Goal: Task Accomplishment & Management: Manage account settings

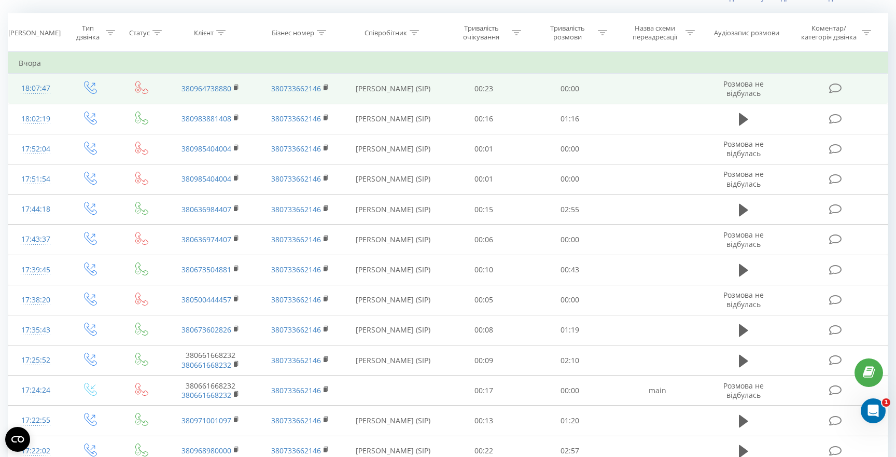
scroll to position [71, 0]
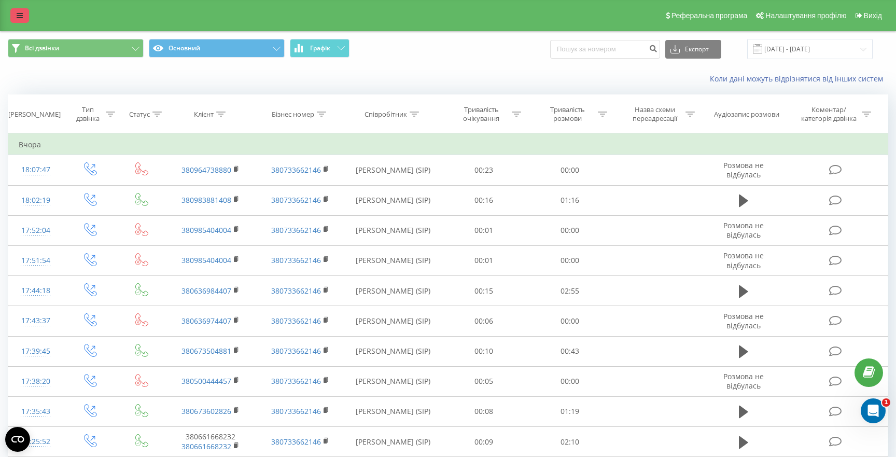
click at [22, 14] on icon at bounding box center [20, 15] width 6 height 7
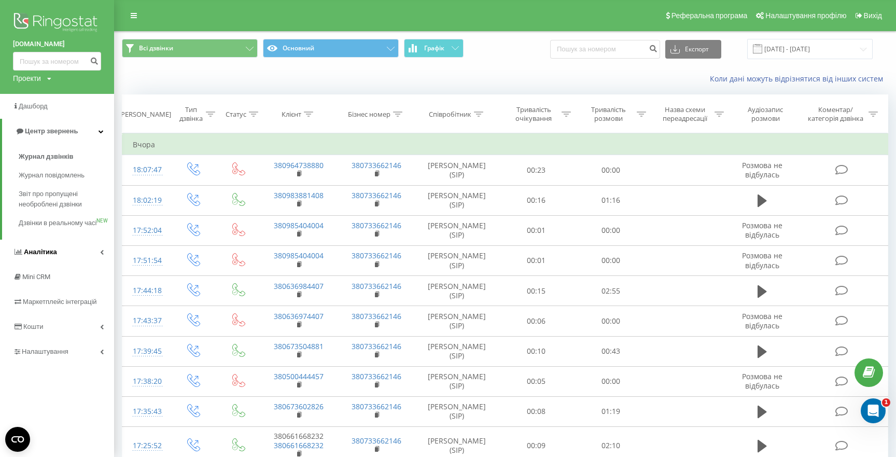
click at [53, 256] on span "Аналiтика" at bounding box center [40, 252] width 33 height 8
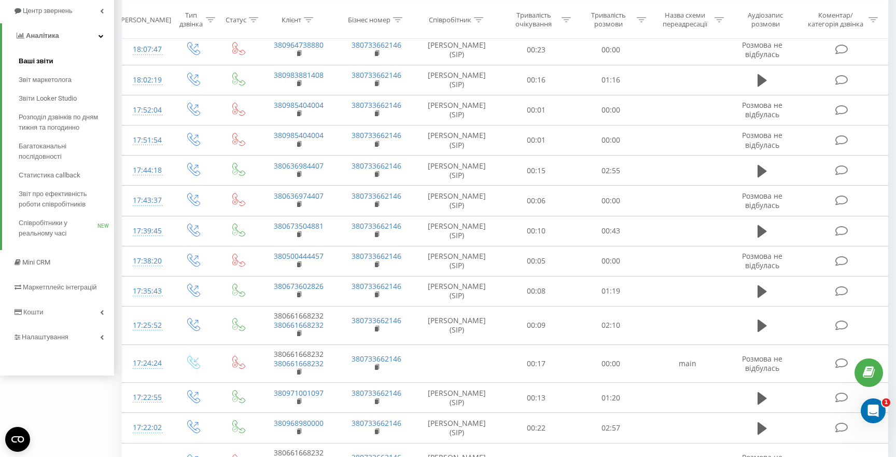
scroll to position [118, 0]
click at [65, 311] on link "Кошти" at bounding box center [57, 314] width 114 height 25
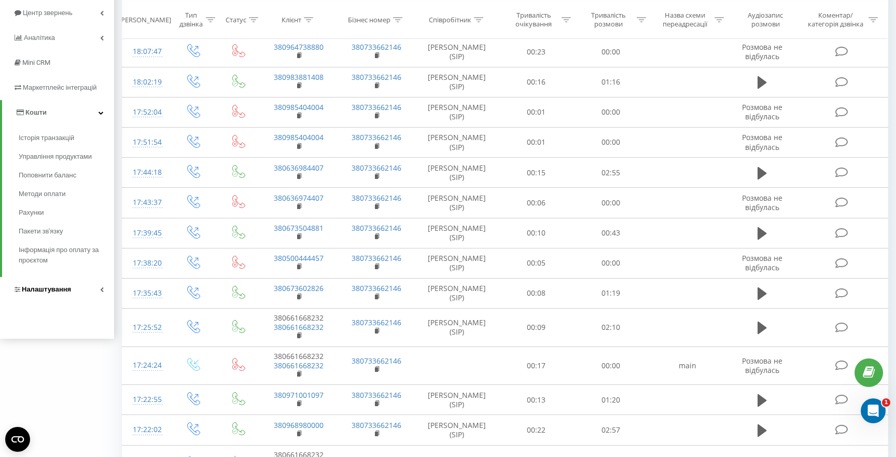
click at [65, 293] on span "Налаштування" at bounding box center [46, 289] width 49 height 8
click at [68, 284] on link "Інтеграція" at bounding box center [66, 281] width 95 height 22
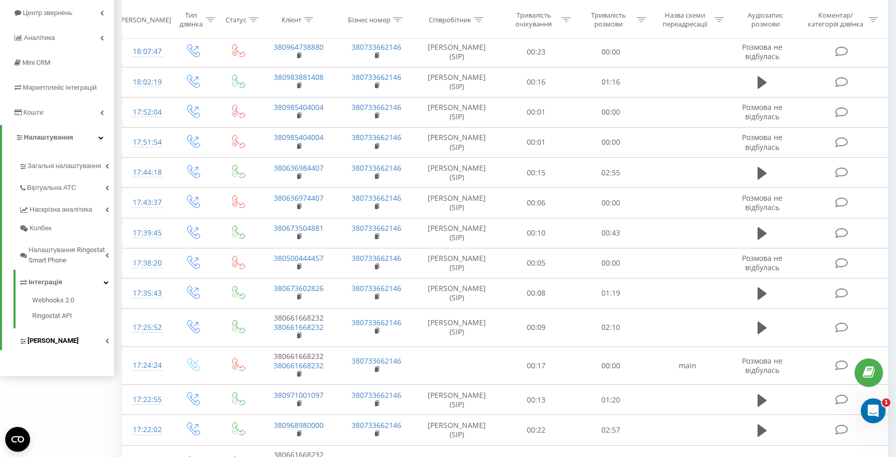
click at [68, 336] on link "[PERSON_NAME]" at bounding box center [66, 339] width 95 height 22
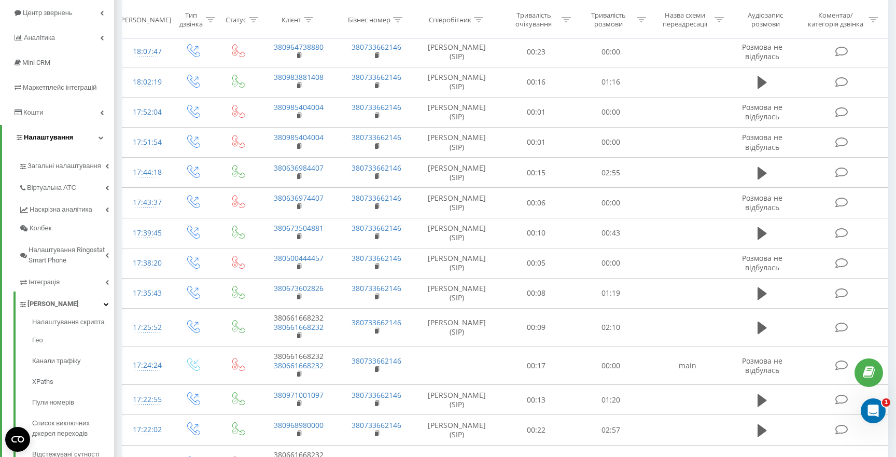
click at [81, 137] on link "Налаштування" at bounding box center [58, 137] width 112 height 25
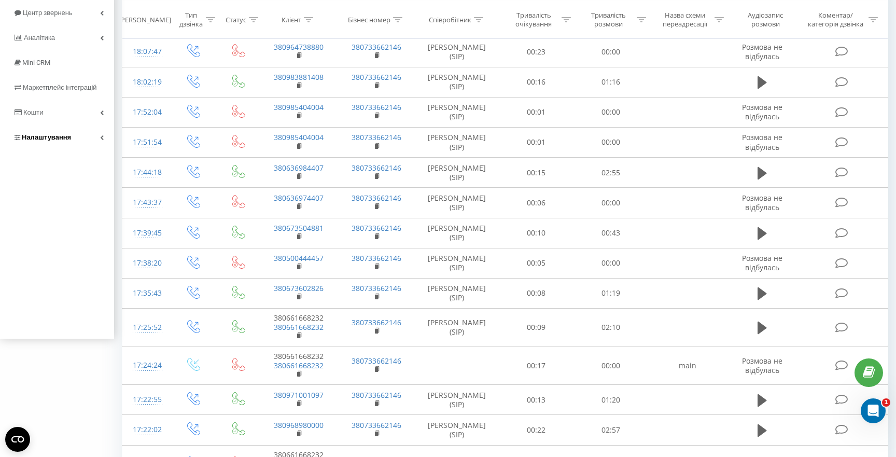
click at [81, 137] on link "Налаштування" at bounding box center [57, 137] width 114 height 25
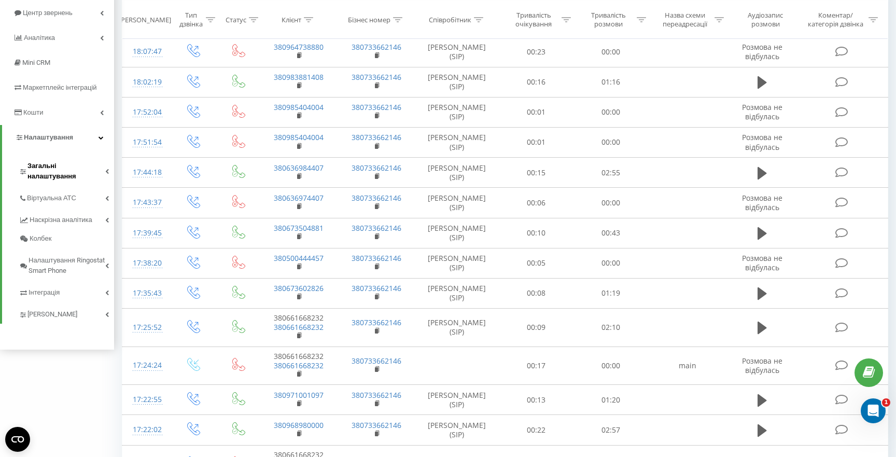
click at [75, 164] on span "Загальні налаштування" at bounding box center [66, 171] width 78 height 21
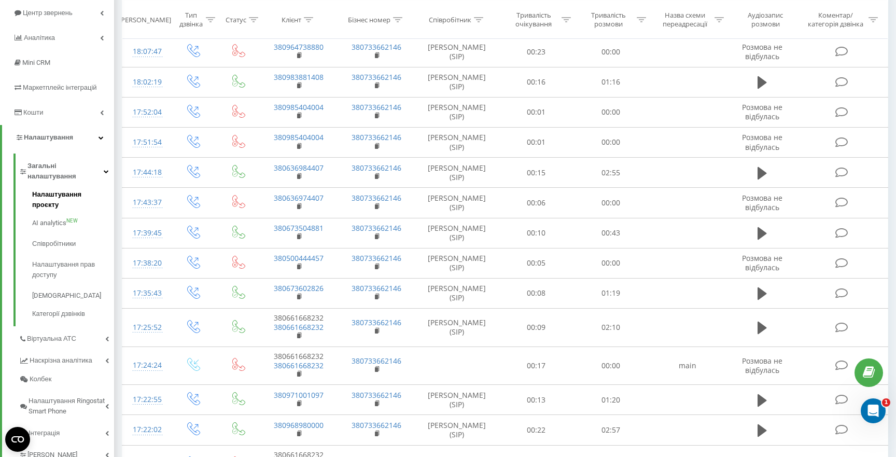
click at [75, 191] on link "Налаштування проєкту" at bounding box center [73, 200] width 82 height 23
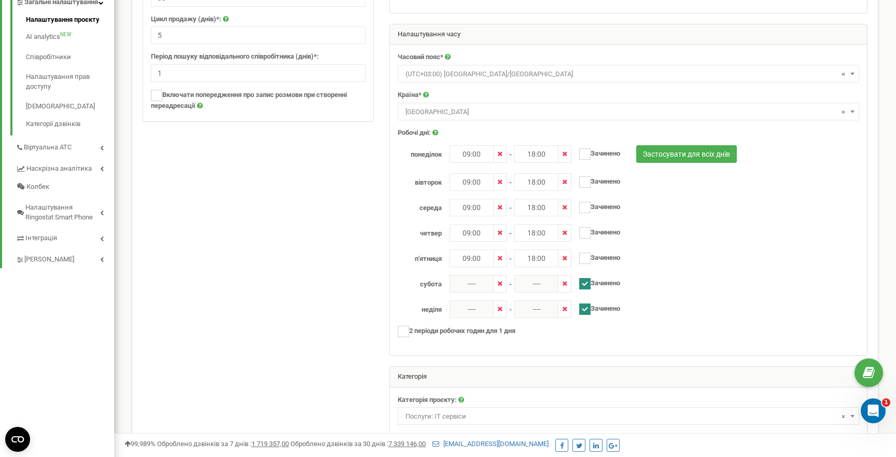
scroll to position [249, 0]
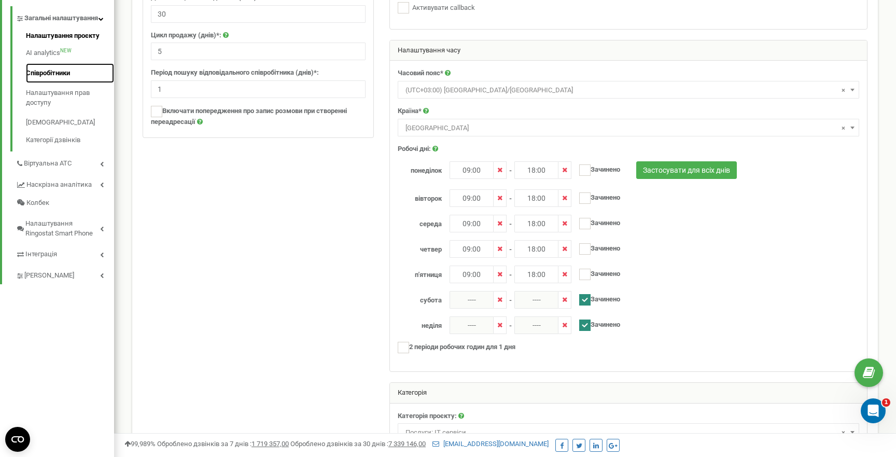
click at [67, 83] on link "Співробітники" at bounding box center [70, 73] width 88 height 20
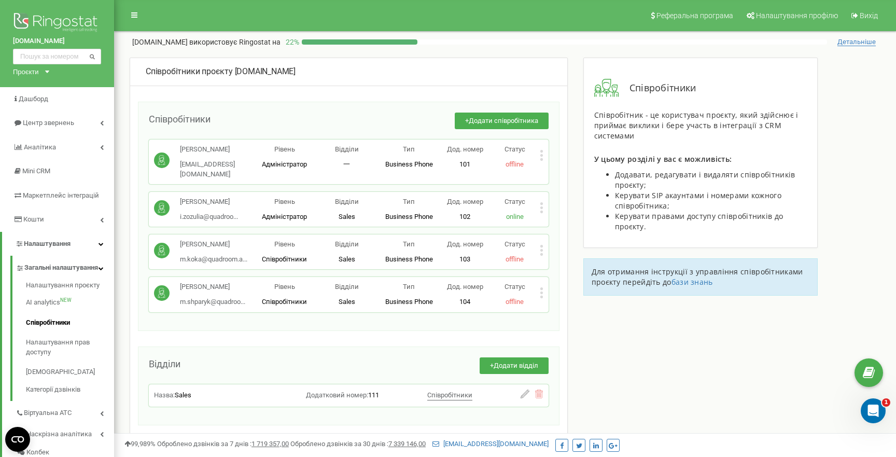
click at [541, 291] on icon at bounding box center [541, 292] width 3 height 3
click at [558, 304] on div "Редагувати" at bounding box center [591, 310] width 102 height 16
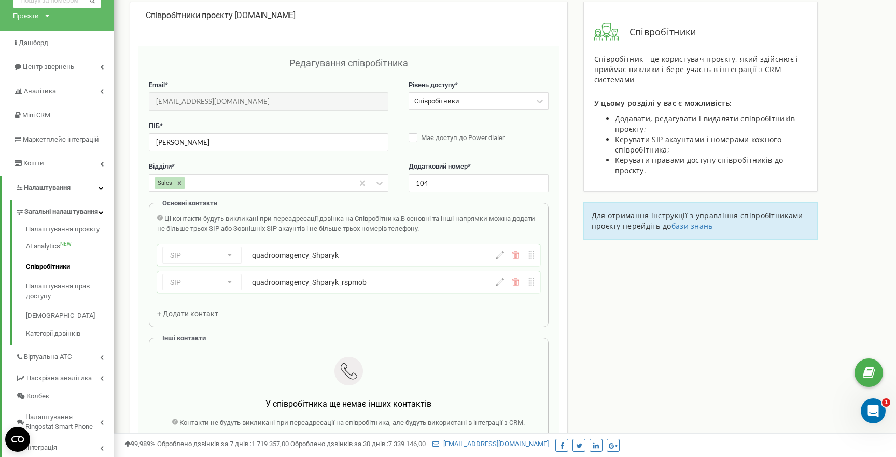
scroll to position [104, 0]
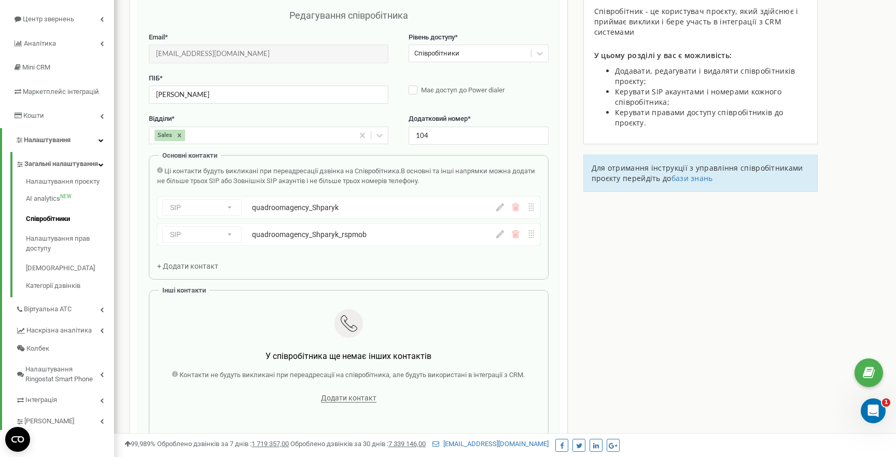
click at [449, 212] on div "SIP Номер телефону SIP Зовнішній SIP quadroomagency_Shparyk" at bounding box center [320, 207] width 317 height 17
click at [498, 212] on div "SIP Номер телефону SIP Зовнішній SIP quadroomagency_Shparyk" at bounding box center [348, 208] width 383 height 22
click at [277, 213] on div "SIP Номер телефону SIP Зовнішній SIP quadroomagency_Shparyk" at bounding box center [320, 207] width 317 height 17
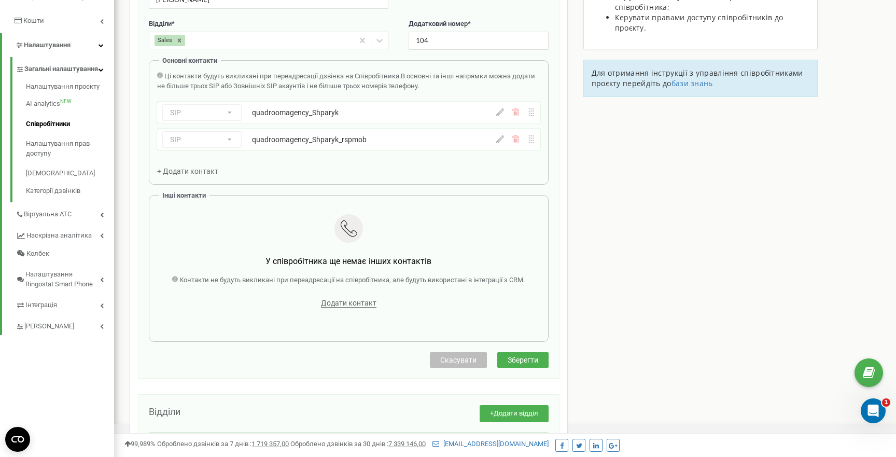
scroll to position [220, 0]
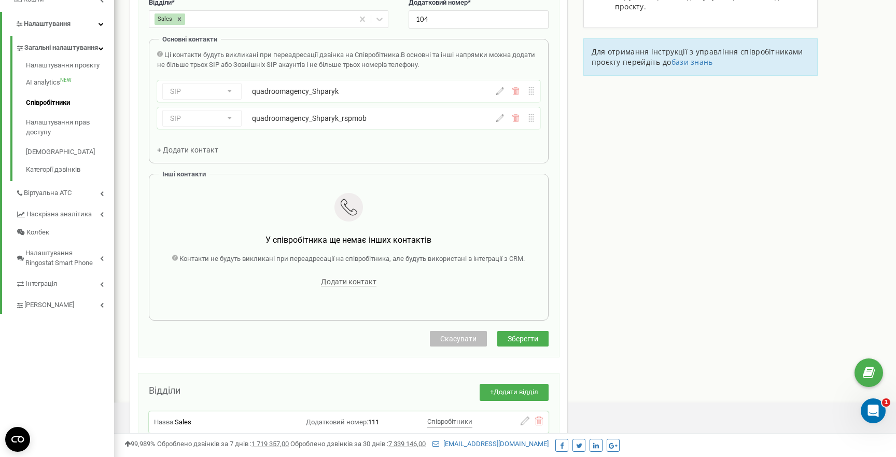
click at [312, 124] on div "SIP Номер телефону SIP Зовнішній SIP quadroomagency_Shparyk_rspmob quadroomagen…" at bounding box center [320, 118] width 317 height 17
click at [292, 94] on div "quadroomagency_Shparyk" at bounding box center [347, 91] width 190 height 10
click at [498, 94] on icon at bounding box center [500, 91] width 8 height 8
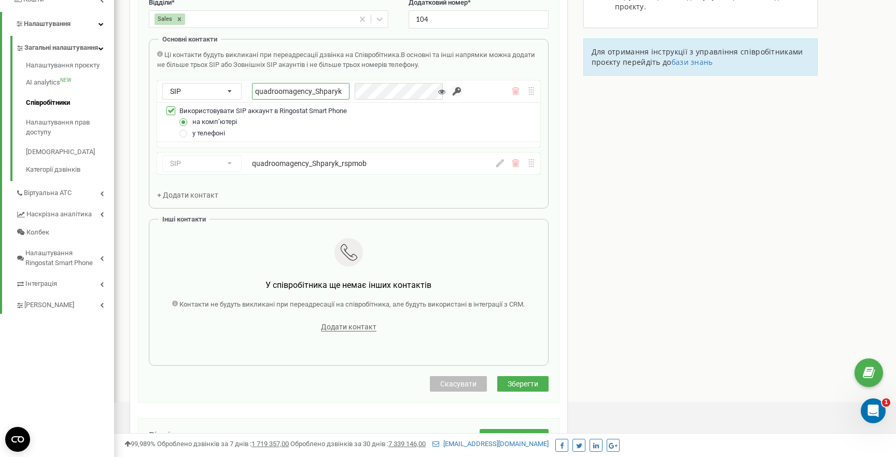
click at [335, 91] on input "quadroomagency_Shparyk" at bounding box center [300, 91] width 97 height 17
click at [317, 91] on input "quadroomagency_Shparyk" at bounding box center [300, 91] width 97 height 17
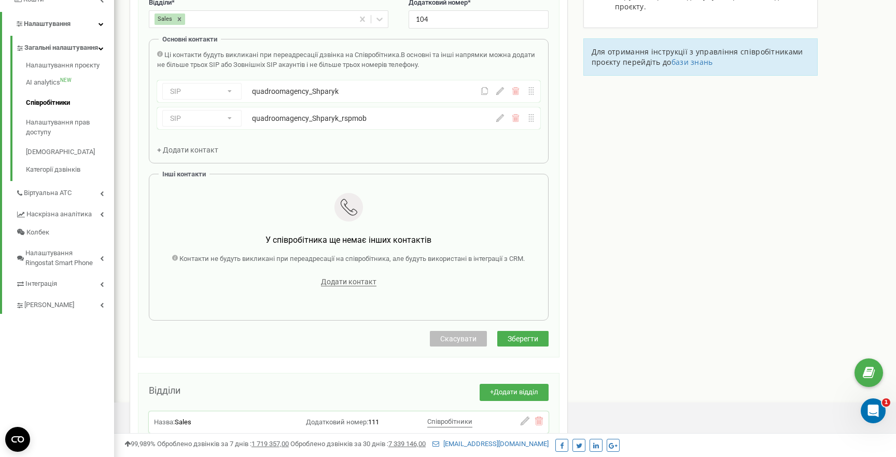
click at [407, 96] on div "SIP Номер телефону SIP Зовнішній SIP quadroomagency_Shparyk" at bounding box center [320, 91] width 317 height 17
click at [274, 97] on div "SIP Номер телефону SIP Зовнішній SIP quadroomagency_Shparyk" at bounding box center [320, 91] width 317 height 17
click at [501, 96] on div "SIP Номер телефону SIP Зовнішній SIP quadroomagency_Shparyk" at bounding box center [348, 91] width 383 height 22
click at [712, 220] on div "Співробітники проєкту quadroom.agency Редагування співробітника Email * m.shpar…" at bounding box center [505, 186] width 766 height 697
click at [486, 95] on div "SIP Номер телефону SIP Зовнішній SIP quadroomagency_Shparyk" at bounding box center [348, 91] width 383 height 22
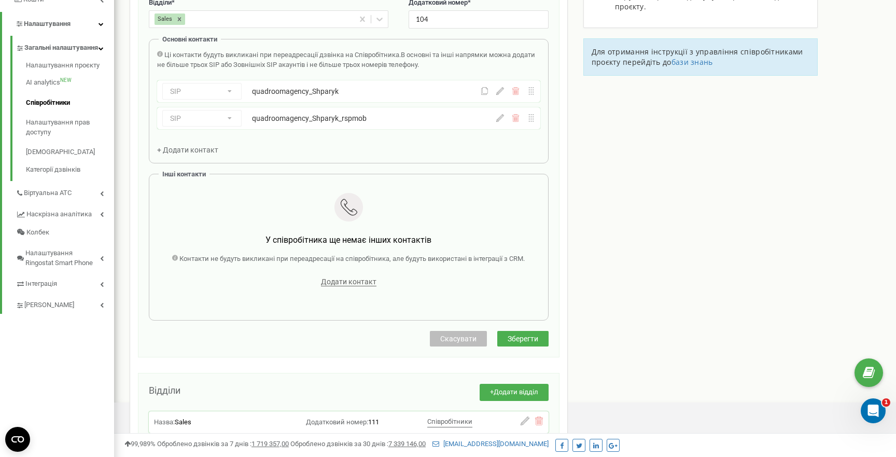
click at [484, 93] on icon at bounding box center [484, 90] width 5 height 7
click at [498, 121] on icon at bounding box center [500, 118] width 8 height 8
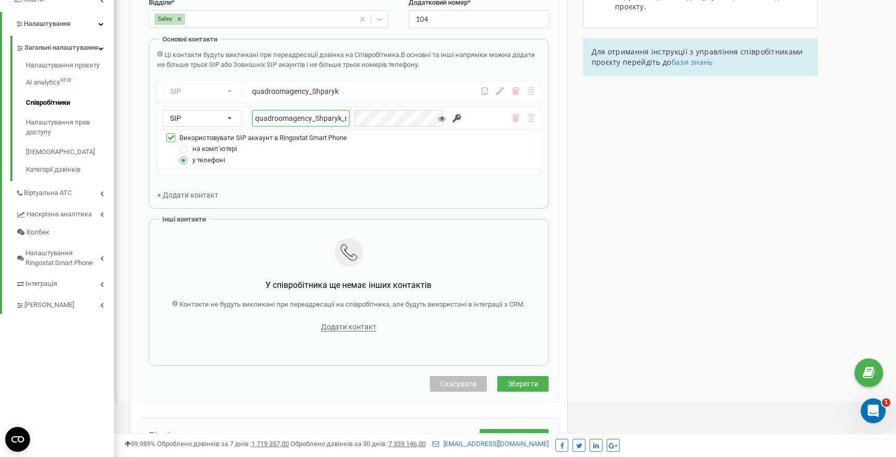
click at [329, 123] on input "quadroomagency_Shparyk_rspmob" at bounding box center [300, 118] width 97 height 17
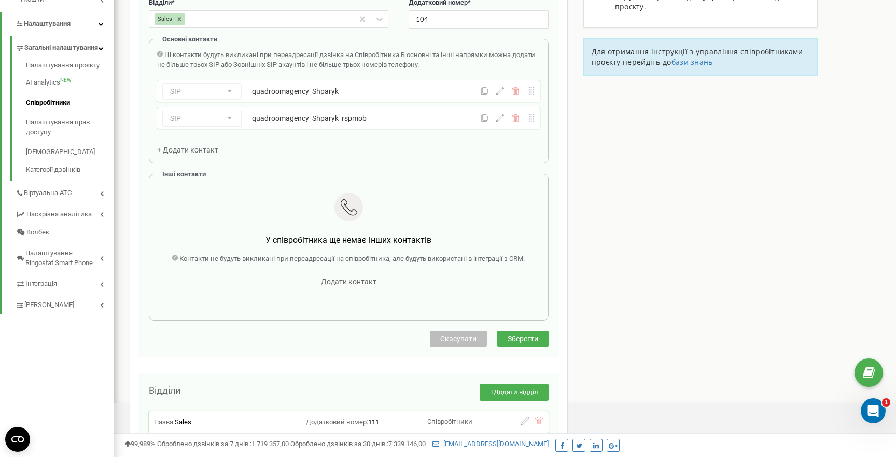
click at [485, 123] on div "SIP Номер телефону SIP Зовнішній SIP quadroomagency_Shparyk_rspmob quadroomagen…" at bounding box center [348, 118] width 383 height 22
click at [486, 118] on icon at bounding box center [485, 118] width 8 height 8
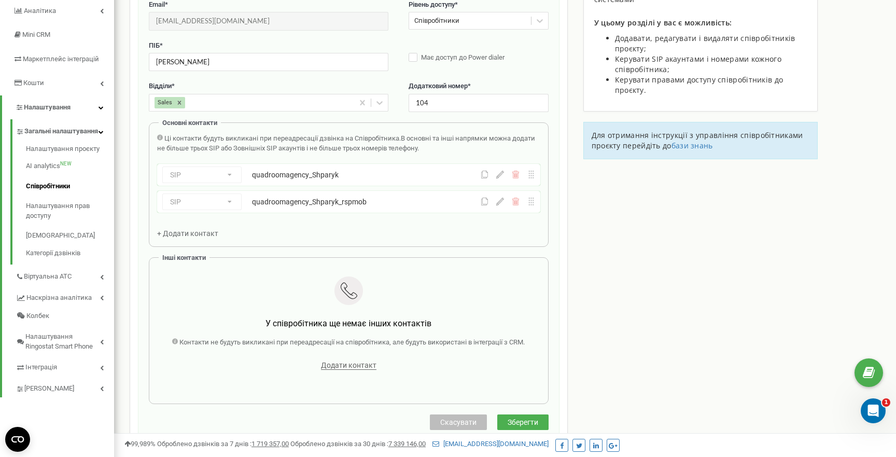
scroll to position [134, 0]
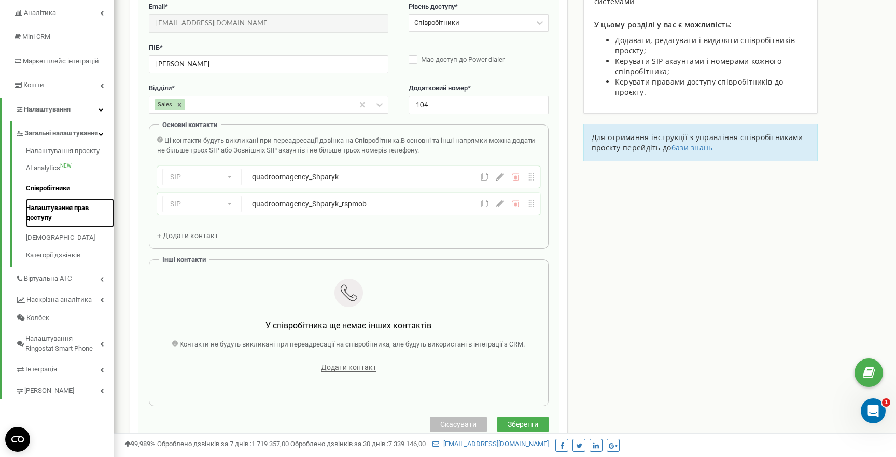
click at [62, 223] on link "Налаштування прав доступу" at bounding box center [70, 213] width 88 height 30
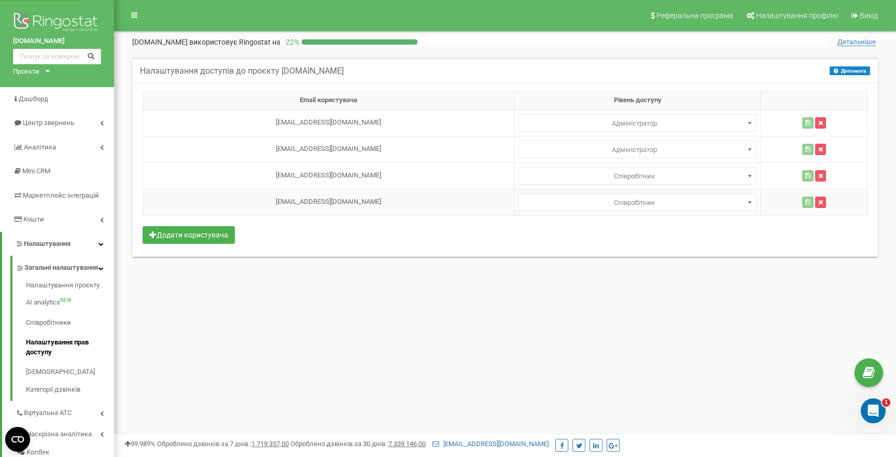
select select
click at [579, 205] on span "Співробітник" at bounding box center [637, 202] width 230 height 15
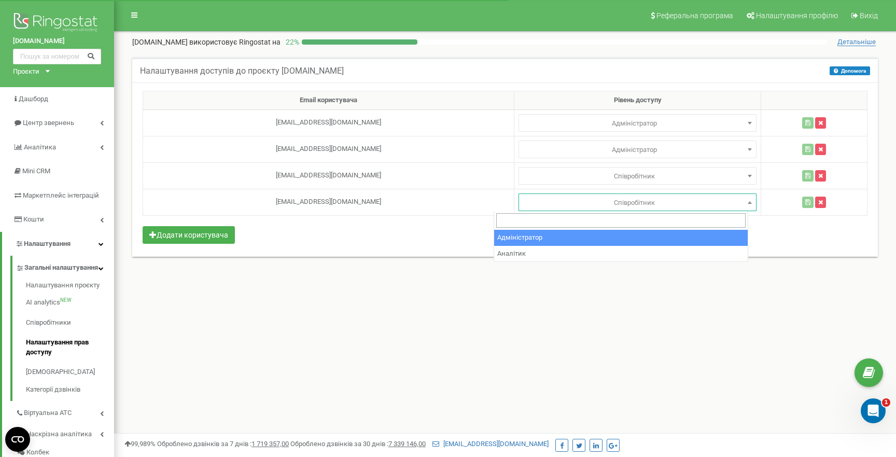
click at [400, 276] on div "Налаштування доступів до проєкту quadroom.agency Допомога Допомога У цьому меню…" at bounding box center [505, 168] width 766 height 243
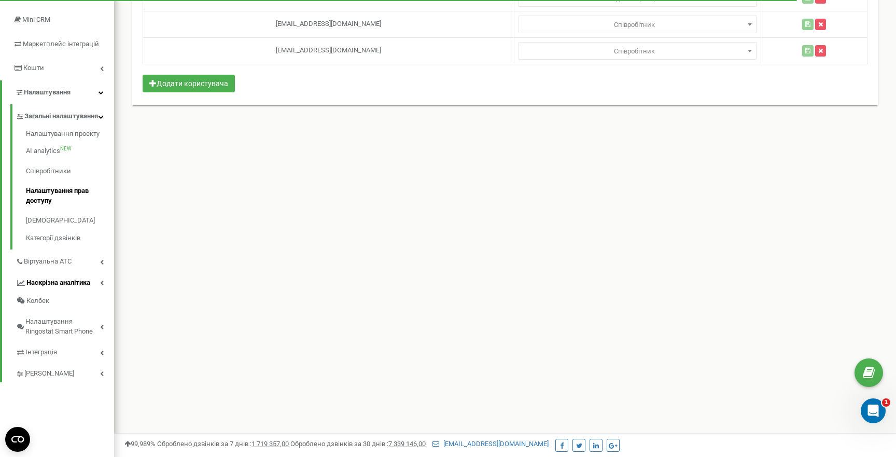
scroll to position [165, 0]
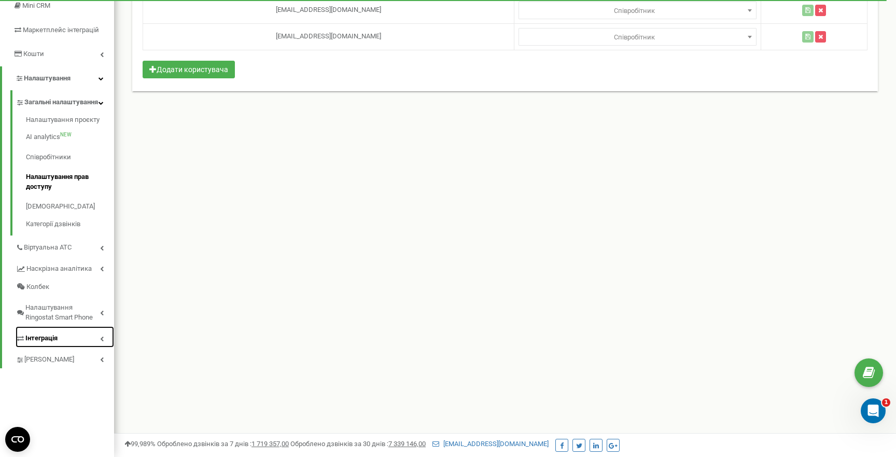
click at [82, 343] on link "Інтеграція" at bounding box center [65, 336] width 99 height 21
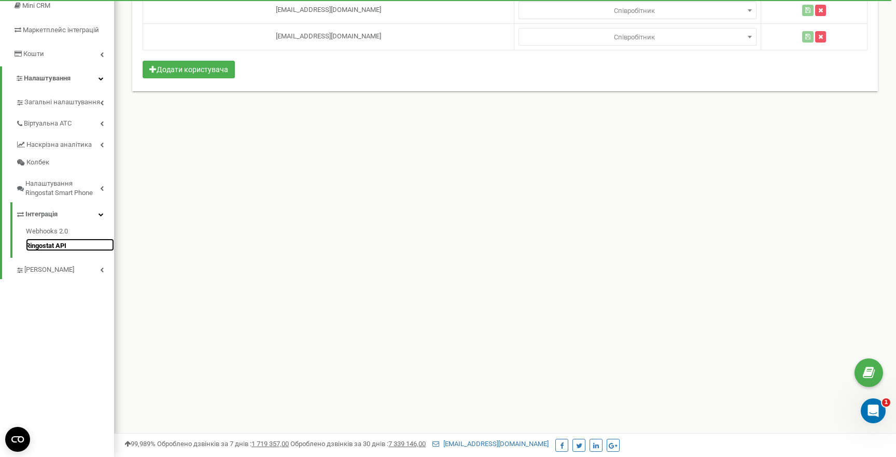
click at [55, 246] on link "Ringostat API" at bounding box center [70, 245] width 88 height 12
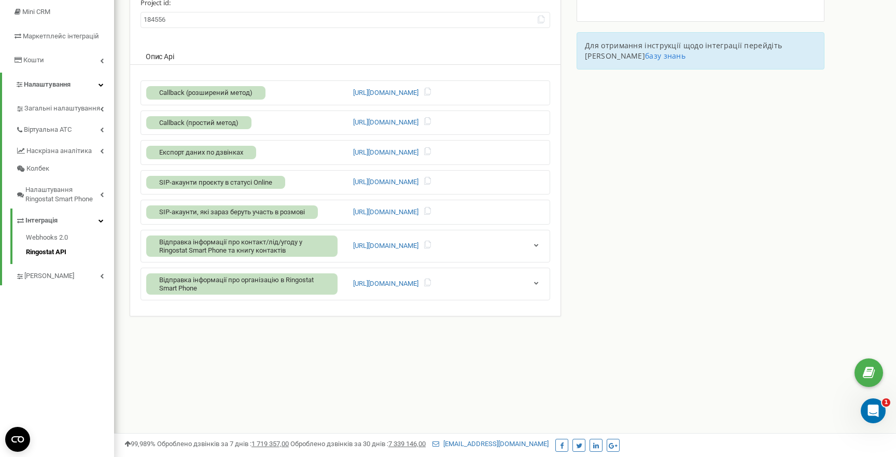
scroll to position [165, 0]
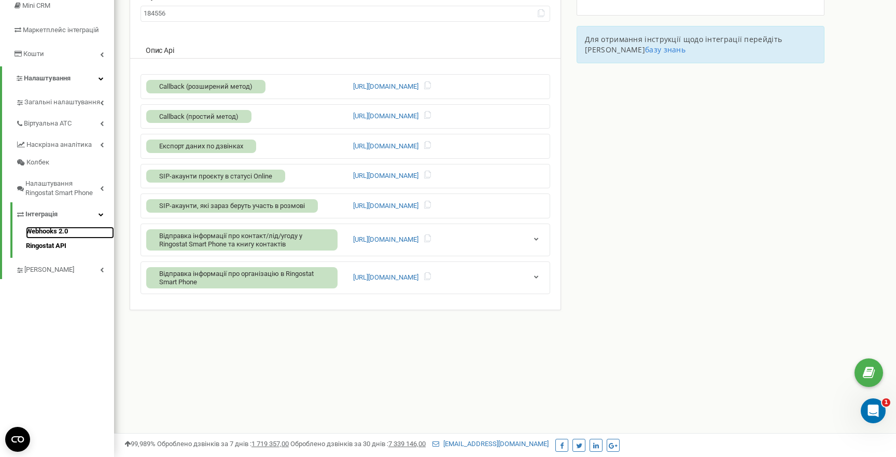
click at [62, 234] on link "Webhooks 2.0" at bounding box center [70, 233] width 88 height 12
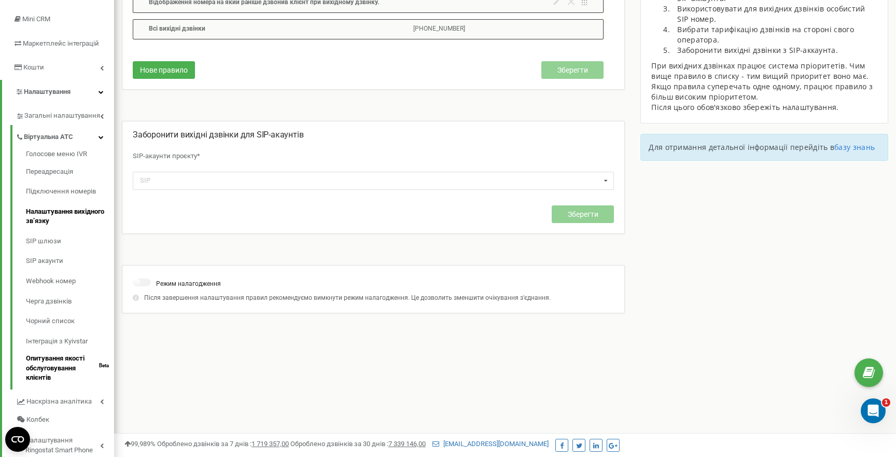
scroll to position [146, 0]
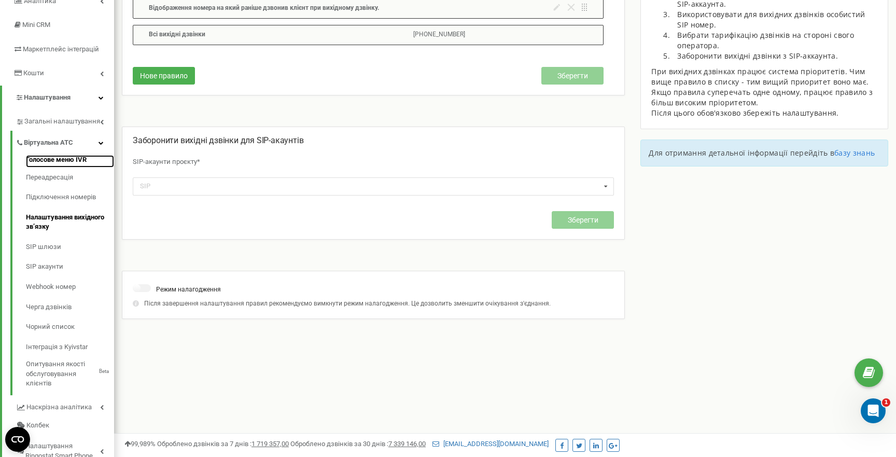
click at [62, 160] on link "Голосове меню IVR" at bounding box center [70, 161] width 88 height 12
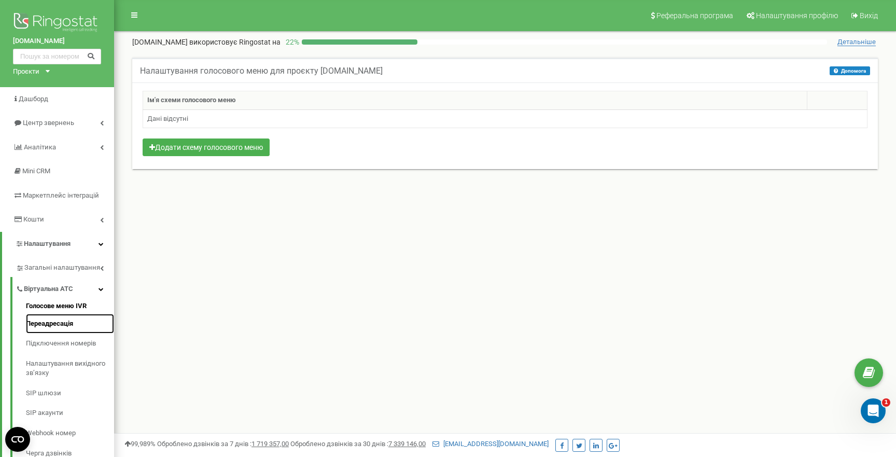
click at [65, 321] on link "Переадресація" at bounding box center [70, 324] width 88 height 20
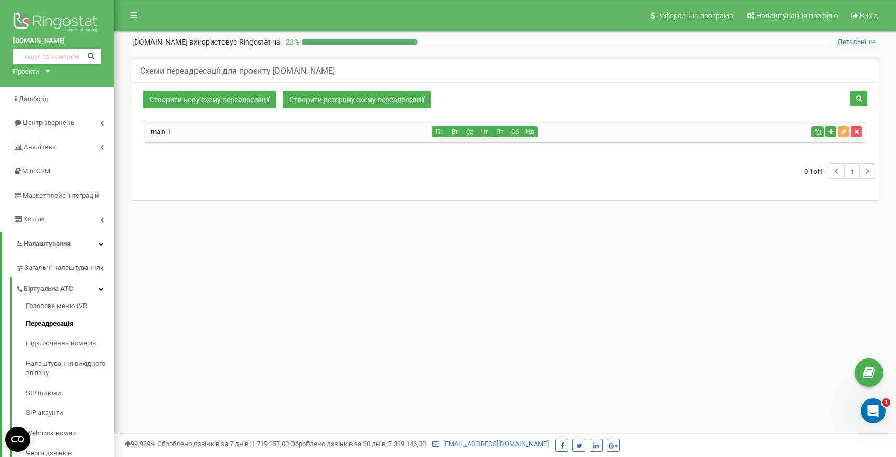
scroll to position [26, 0]
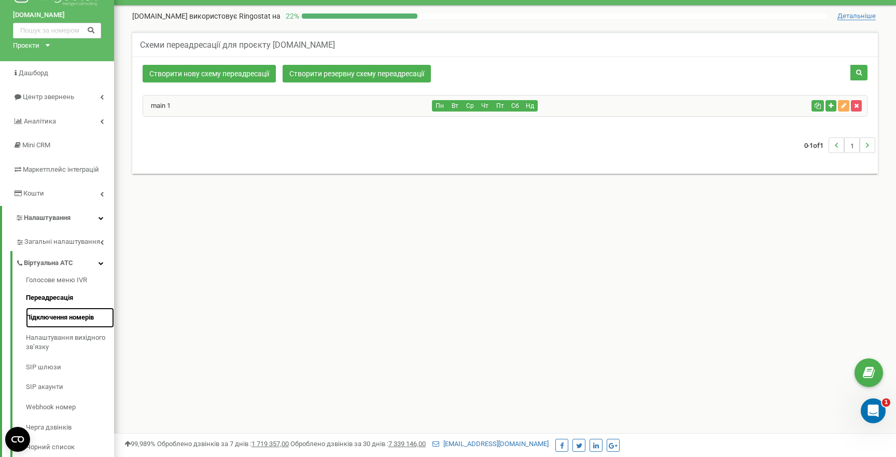
click at [64, 319] on link "Підключення номерів" at bounding box center [70, 317] width 88 height 20
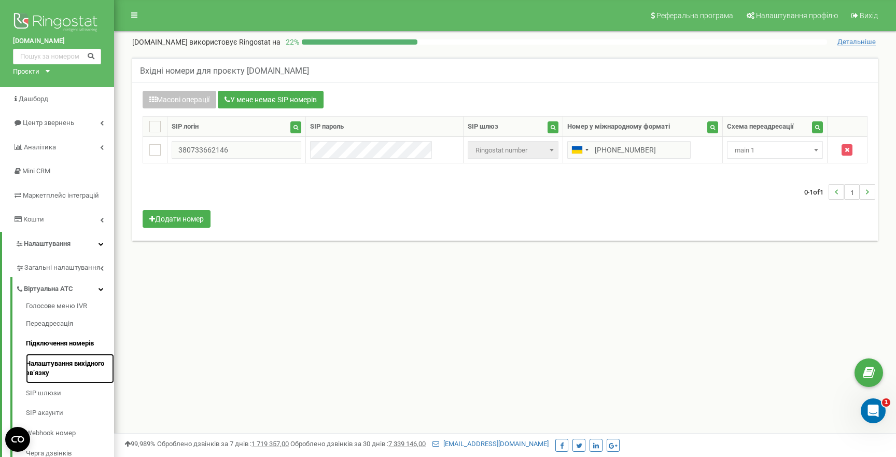
click at [74, 363] on link "Налаштування вихідного зв’язку" at bounding box center [70, 369] width 88 height 30
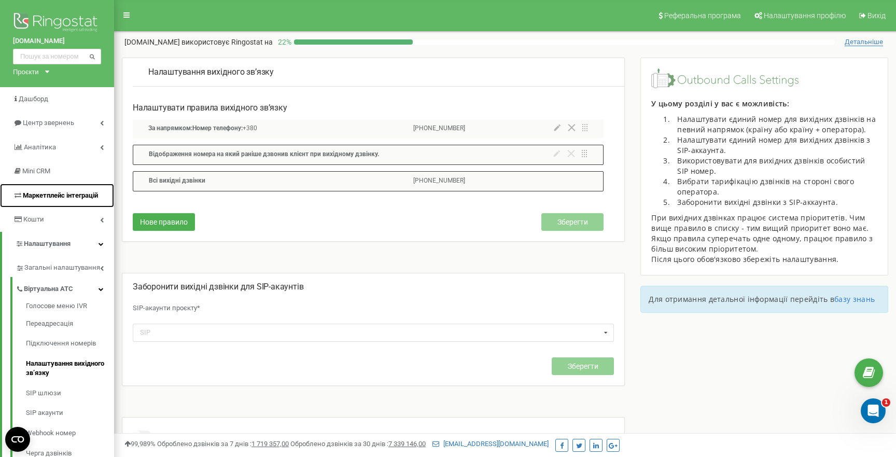
click at [61, 188] on link "Маркетплейс інтеграцій" at bounding box center [57, 196] width 114 height 24
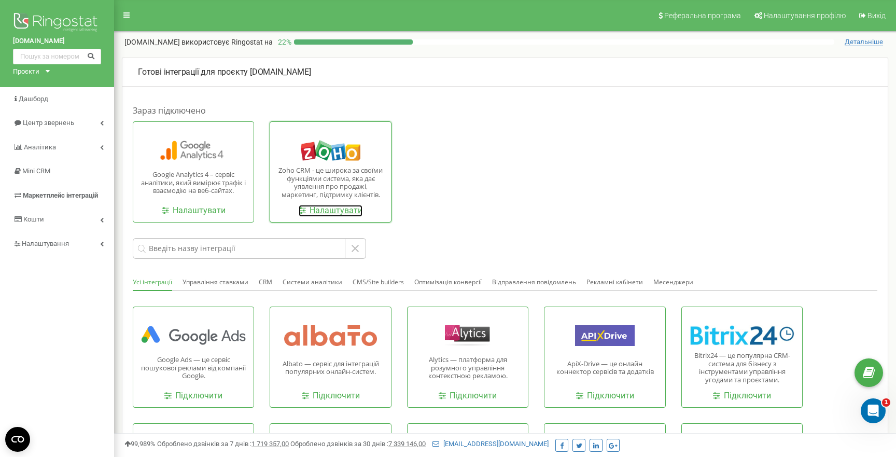
click at [332, 211] on link "Налаштувати" at bounding box center [331, 211] width 64 height 12
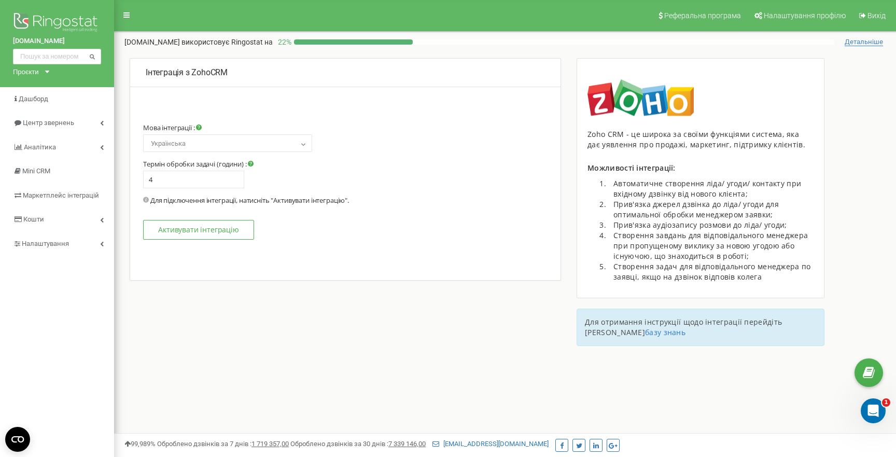
select select "en"
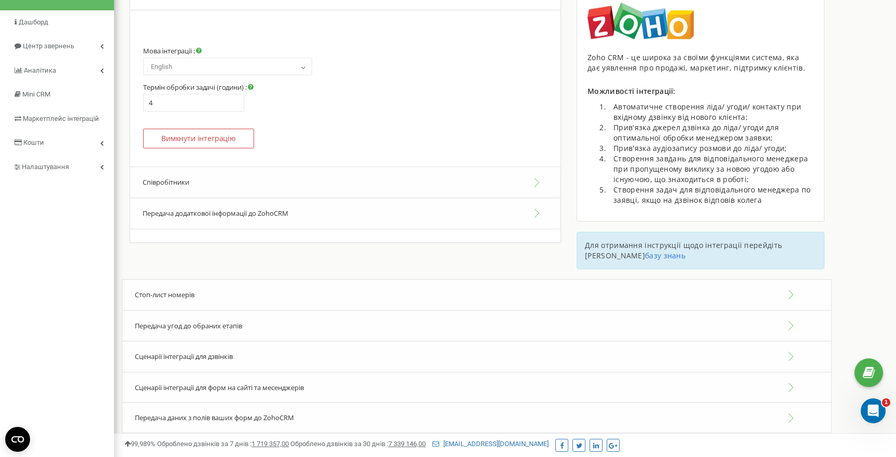
scroll to position [62, 0]
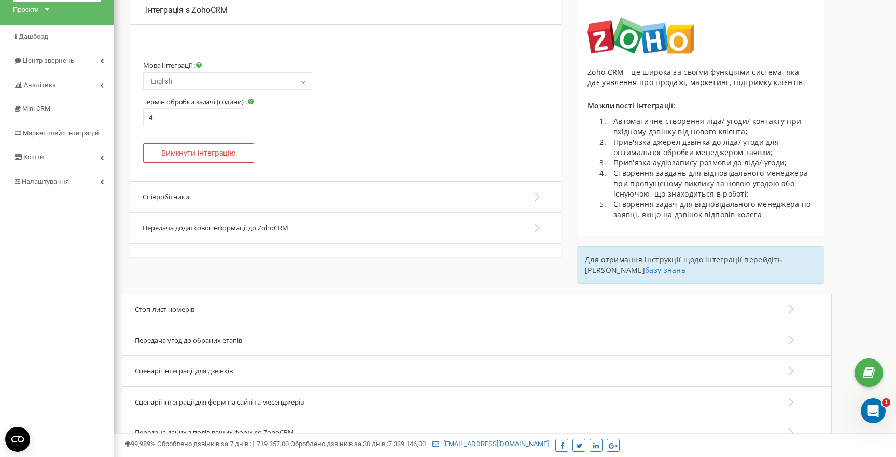
click at [234, 202] on button "Співробітники" at bounding box center [345, 197] width 430 height 32
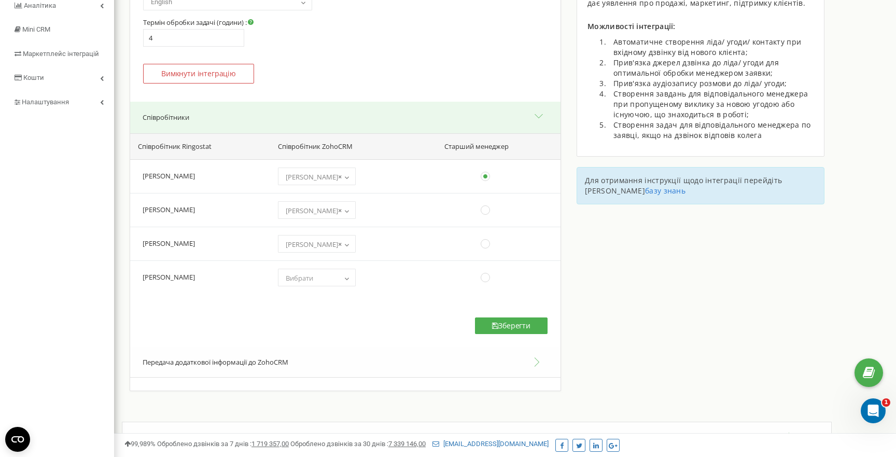
scroll to position [145, 0]
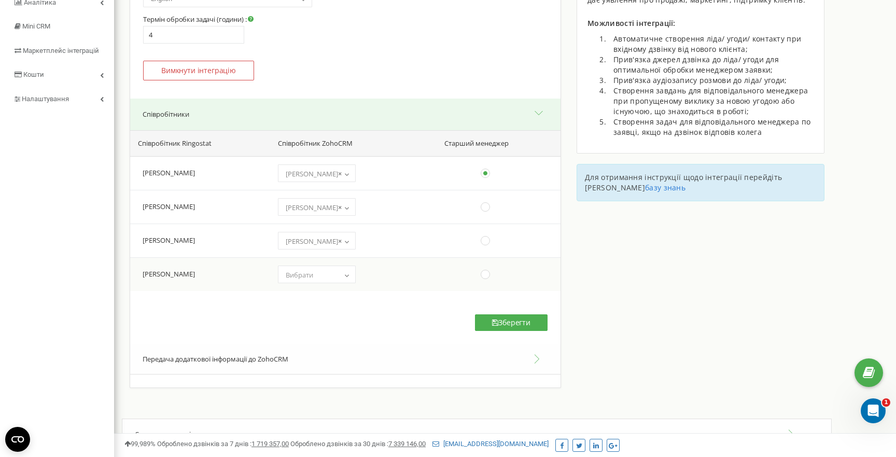
click at [341, 279] on span "Вибрати" at bounding box center [317, 275] width 71 height 15
click at [240, 309] on div "Співробітник Ringostat Співробітник ZohoCRM Старший менеджер [PERSON_NAME] (cho…" at bounding box center [345, 237] width 430 height 214
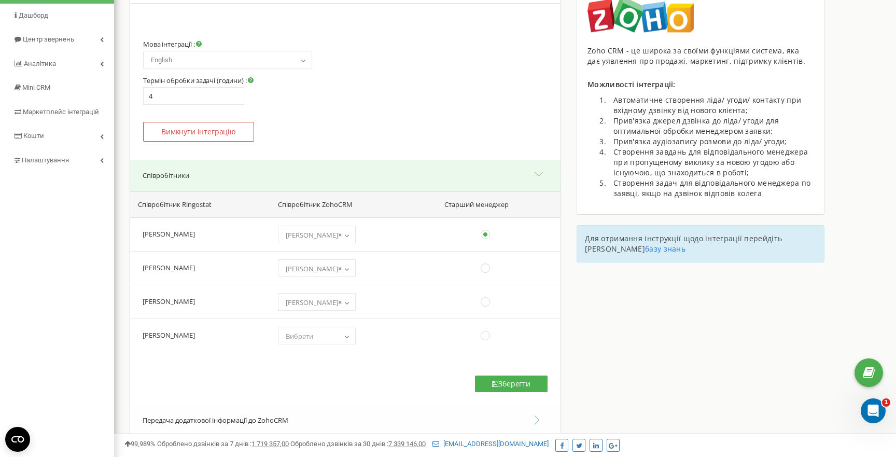
scroll to position [91, 0]
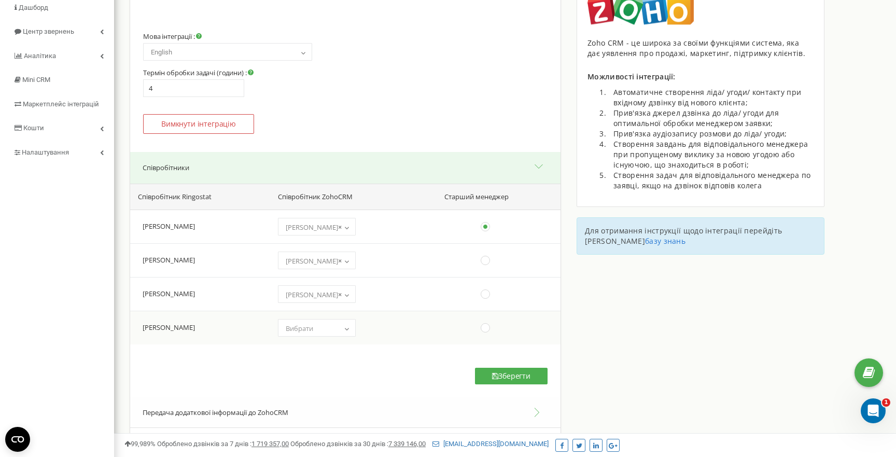
click at [329, 320] on span "Вибрати" at bounding box center [317, 328] width 78 height 18
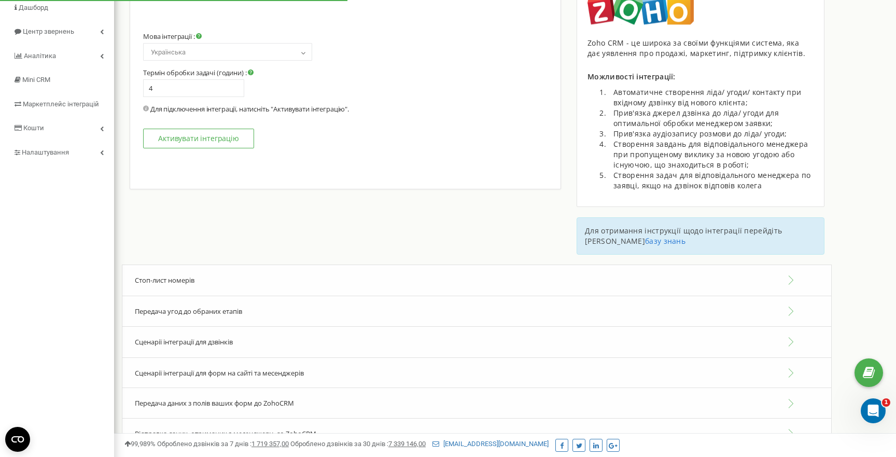
select select "en"
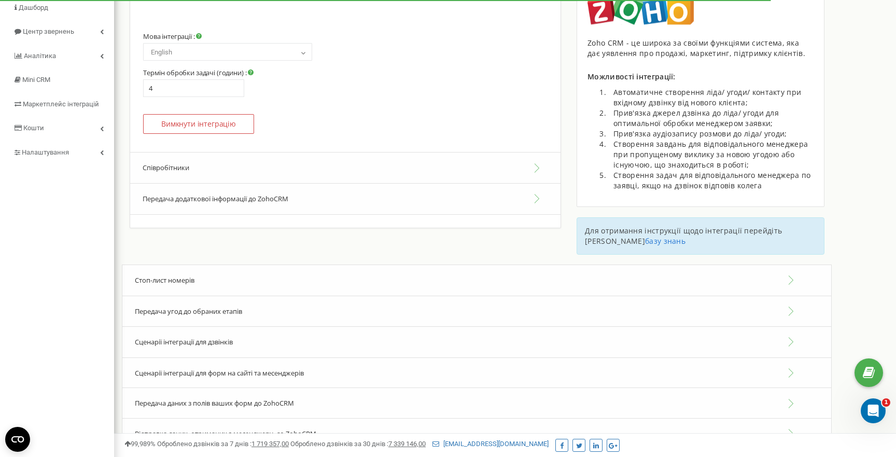
click at [252, 172] on button "Співробітники" at bounding box center [345, 168] width 430 height 32
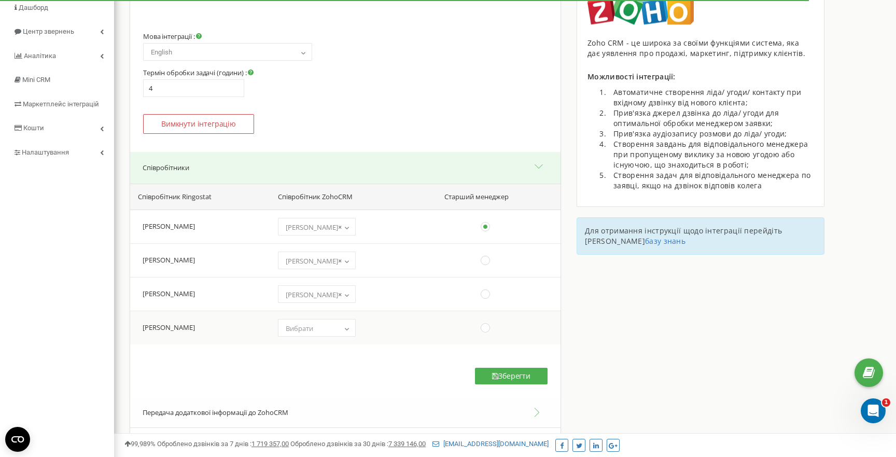
click at [323, 325] on span "Вибрати" at bounding box center [317, 328] width 71 height 15
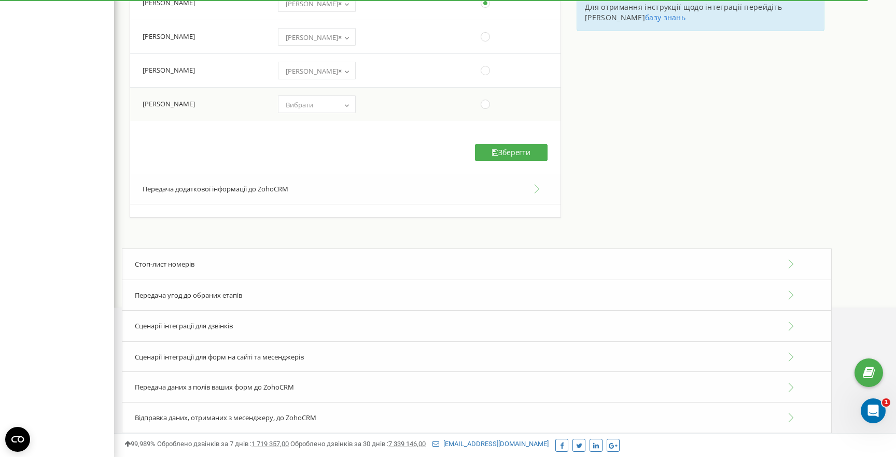
scroll to position [313, 0]
click at [327, 195] on button "Передача додаткової інформації до ZohoCRM" at bounding box center [345, 190] width 430 height 31
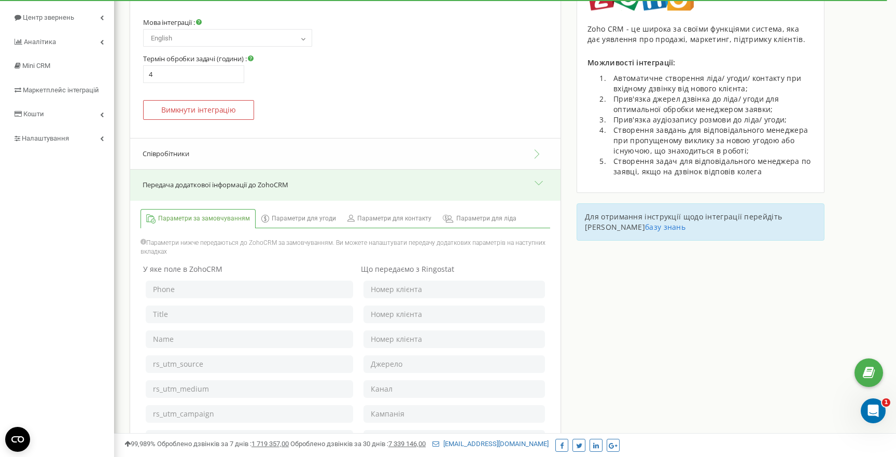
scroll to position [0, 0]
